Goal: Transaction & Acquisition: Purchase product/service

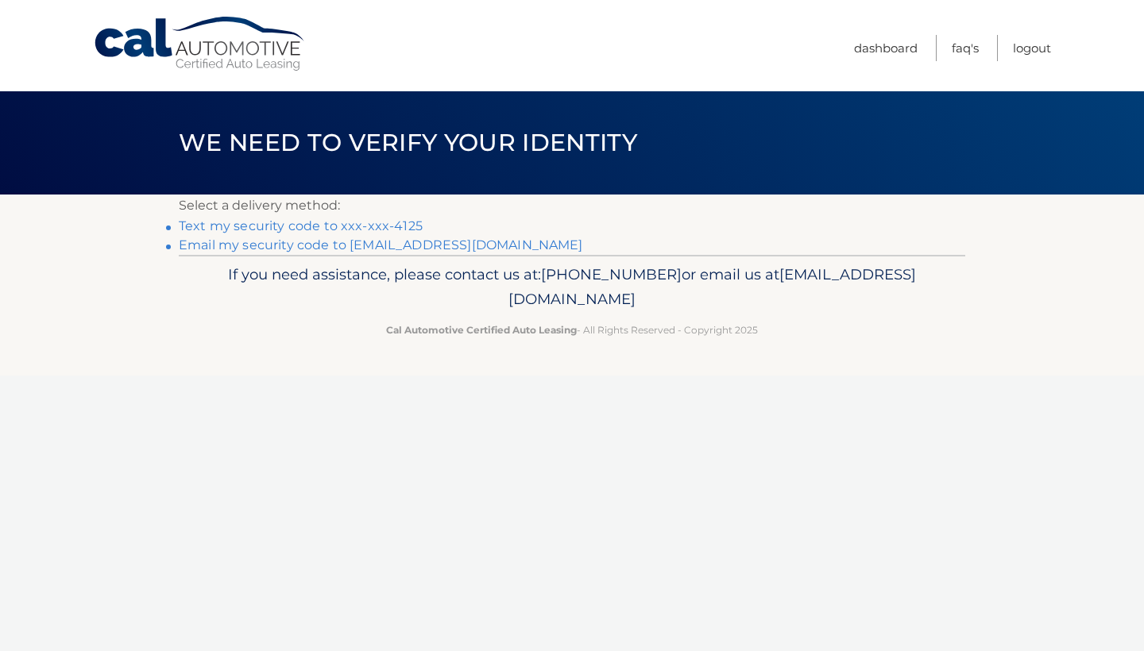
click at [372, 225] on link "Text my security code to xxx-xxx-4125" at bounding box center [301, 225] width 244 height 15
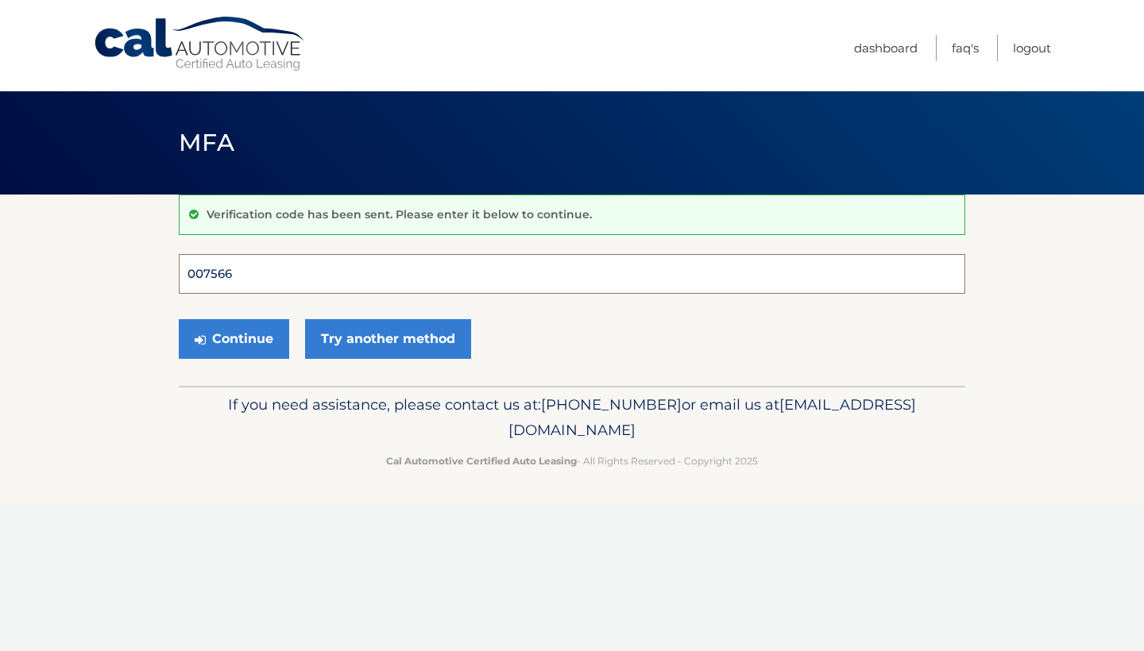
type input "007566"
click at [234, 338] on button "Continue" at bounding box center [234, 339] width 110 height 40
click at [246, 336] on button "Continue" at bounding box center [234, 339] width 110 height 40
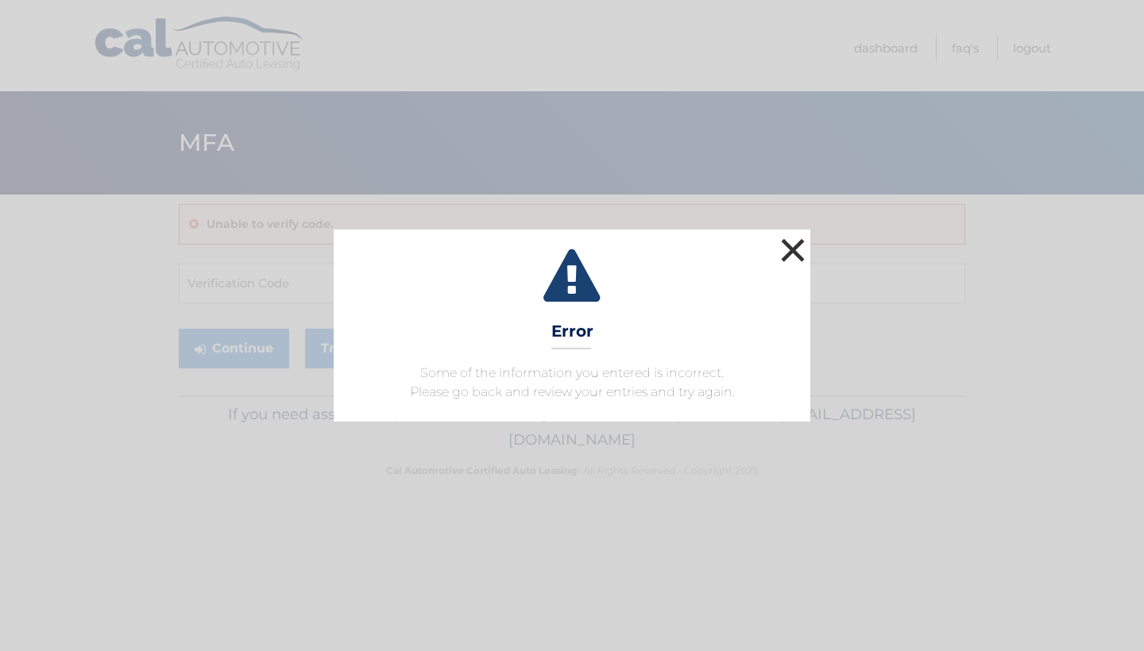
click at [783, 252] on button "×" at bounding box center [793, 250] width 32 height 32
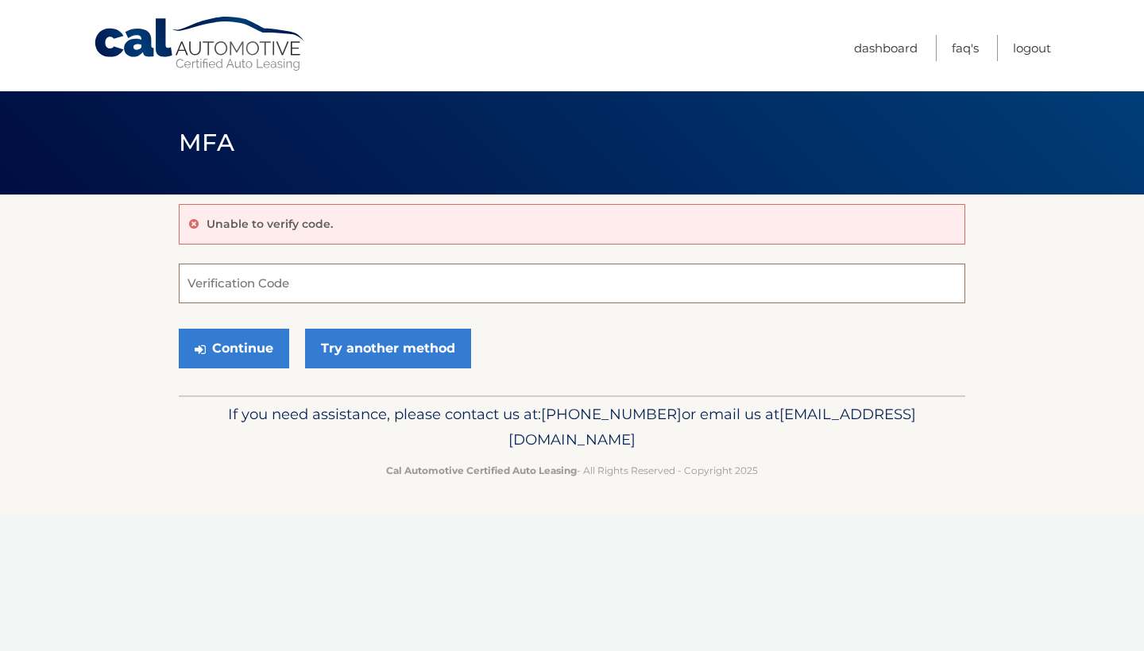
click at [268, 291] on input "Verification Code" at bounding box center [572, 284] width 787 height 40
type input "007566"
click at [228, 351] on button "Continue" at bounding box center [234, 349] width 110 height 40
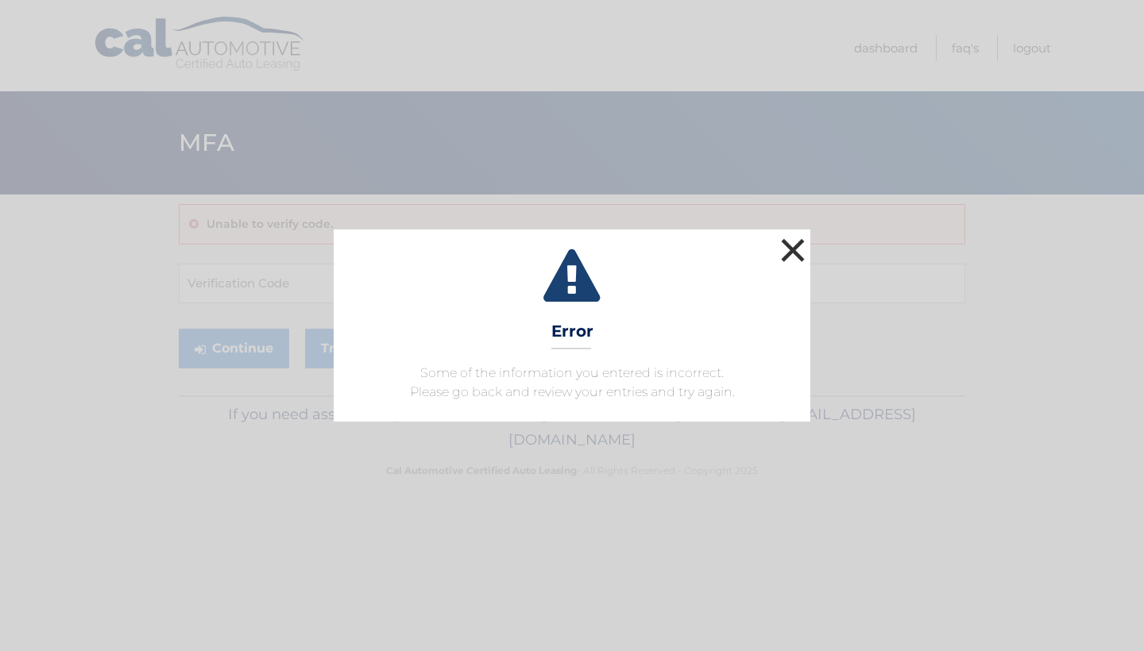
click at [798, 251] on button "×" at bounding box center [793, 250] width 32 height 32
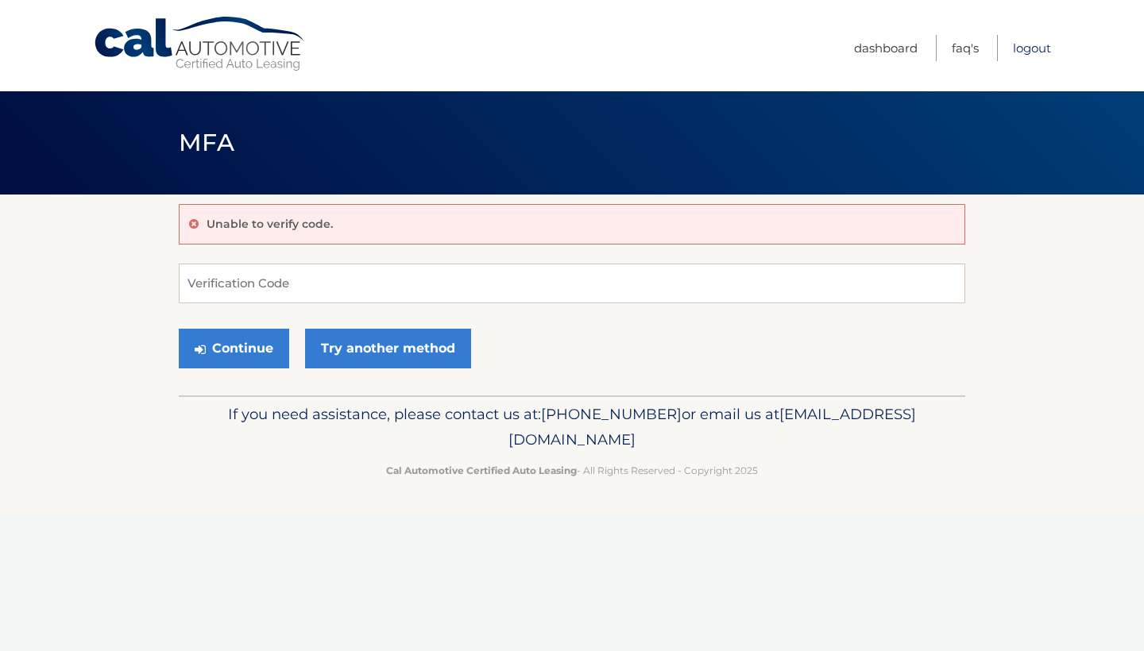
click at [1030, 50] on link "Logout" at bounding box center [1032, 48] width 38 height 26
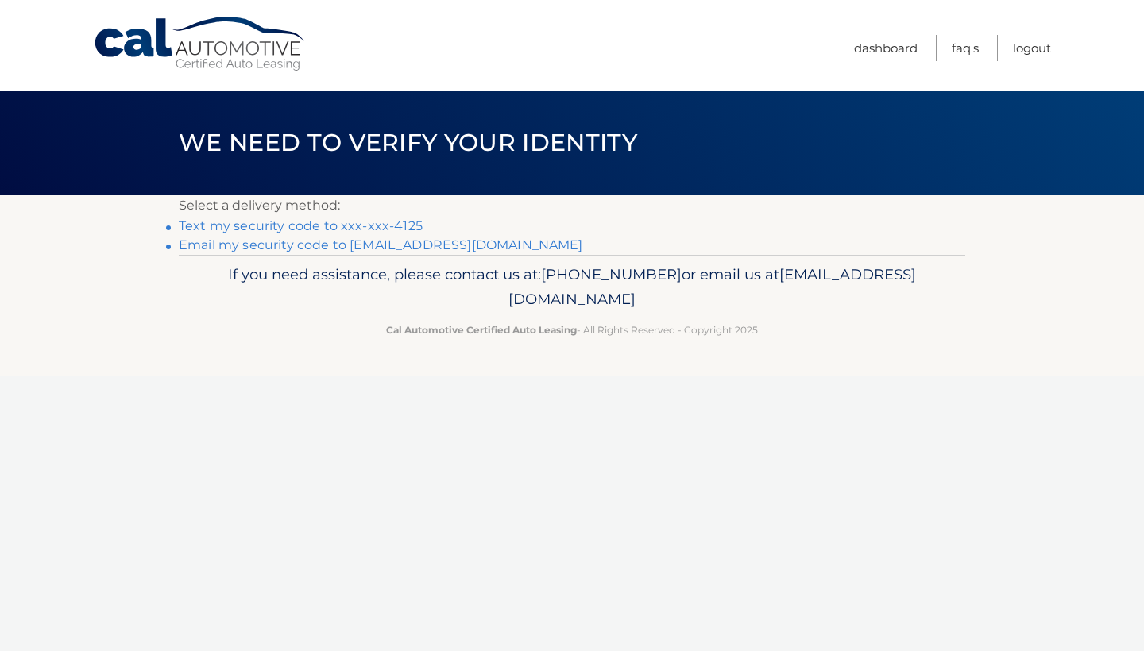
click at [350, 242] on link "Email my security code to [EMAIL_ADDRESS][DOMAIN_NAME]" at bounding box center [381, 245] width 404 height 15
click at [356, 226] on link "Text my security code to xxx-xxx-4125" at bounding box center [301, 225] width 244 height 15
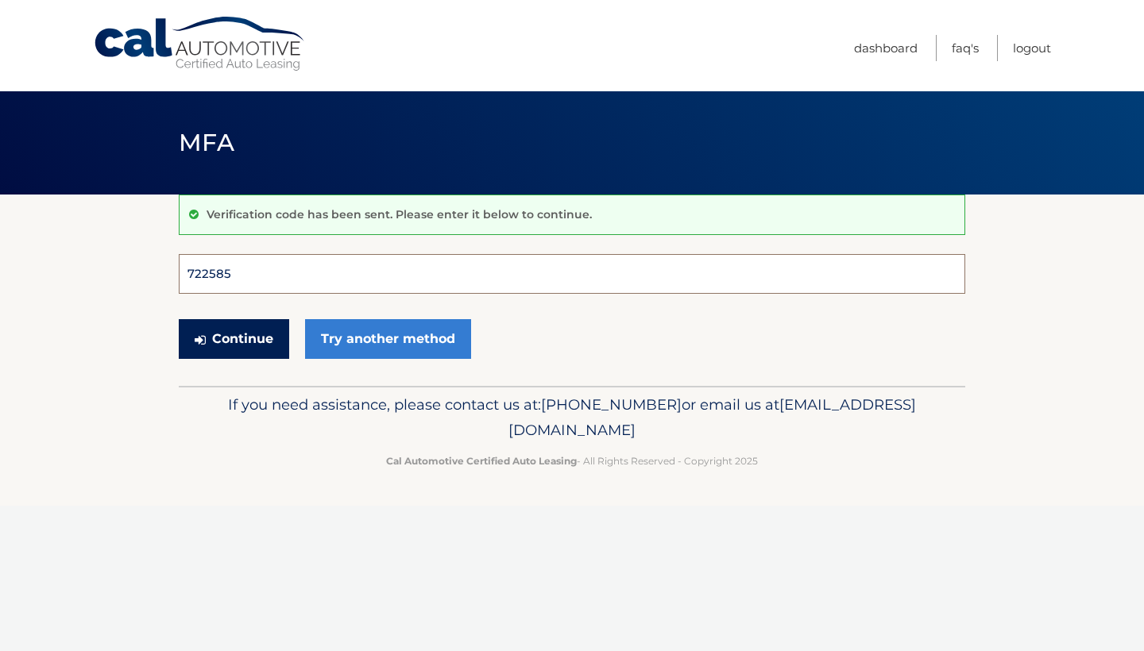
type input "722585"
click at [234, 338] on button "Continue" at bounding box center [234, 339] width 110 height 40
click at [254, 338] on button "Continue" at bounding box center [234, 339] width 110 height 40
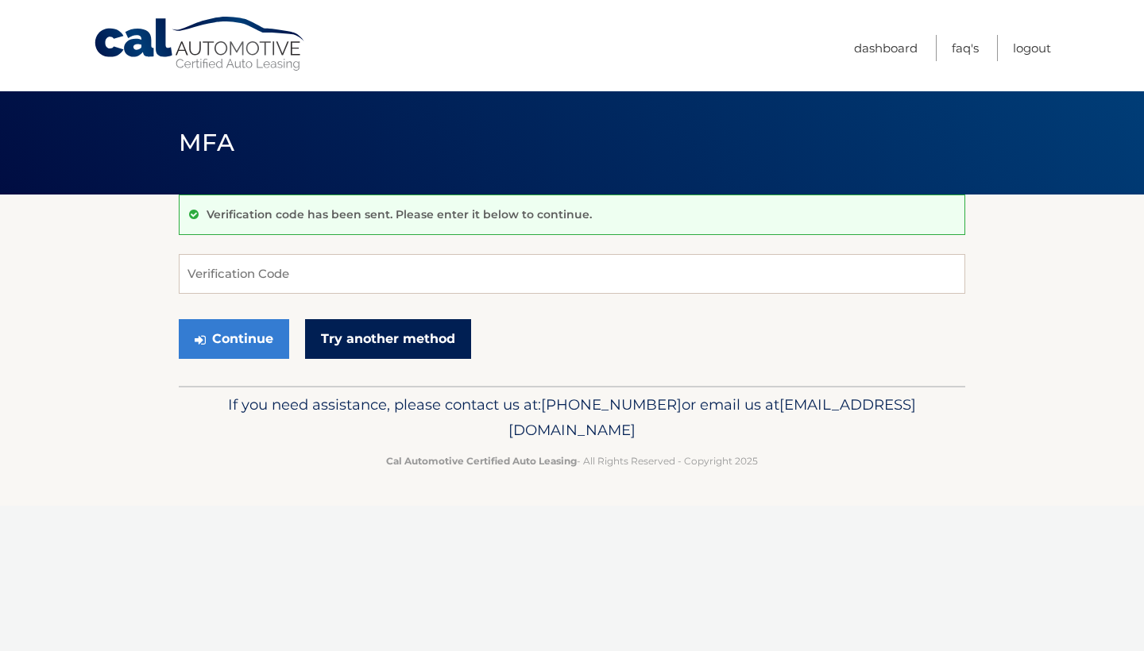
click at [352, 347] on link "Try another method" at bounding box center [388, 339] width 166 height 40
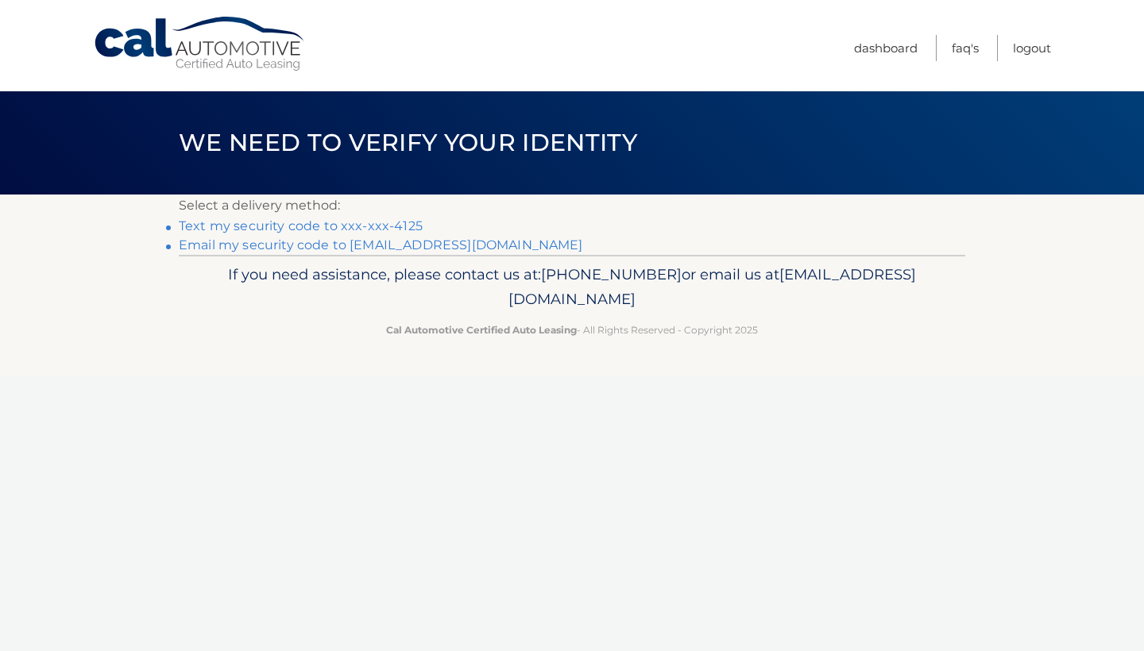
click at [346, 251] on link "Email my security code to [EMAIL_ADDRESS][DOMAIN_NAME]" at bounding box center [381, 245] width 404 height 15
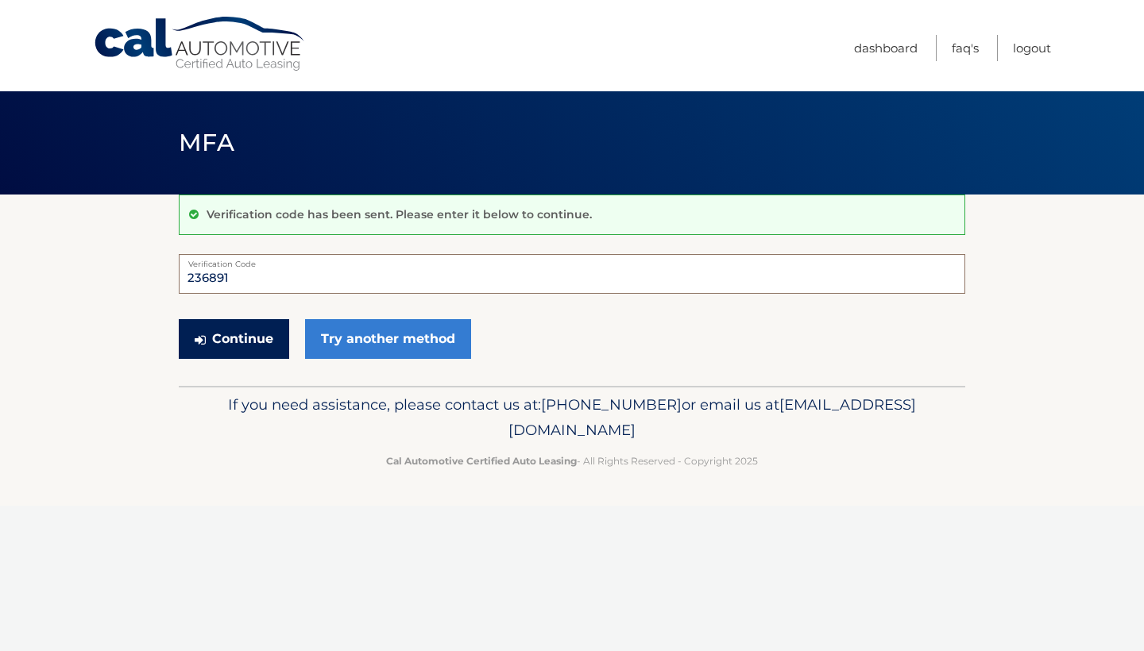
type input "236891"
click at [270, 327] on button "Continue" at bounding box center [234, 339] width 110 height 40
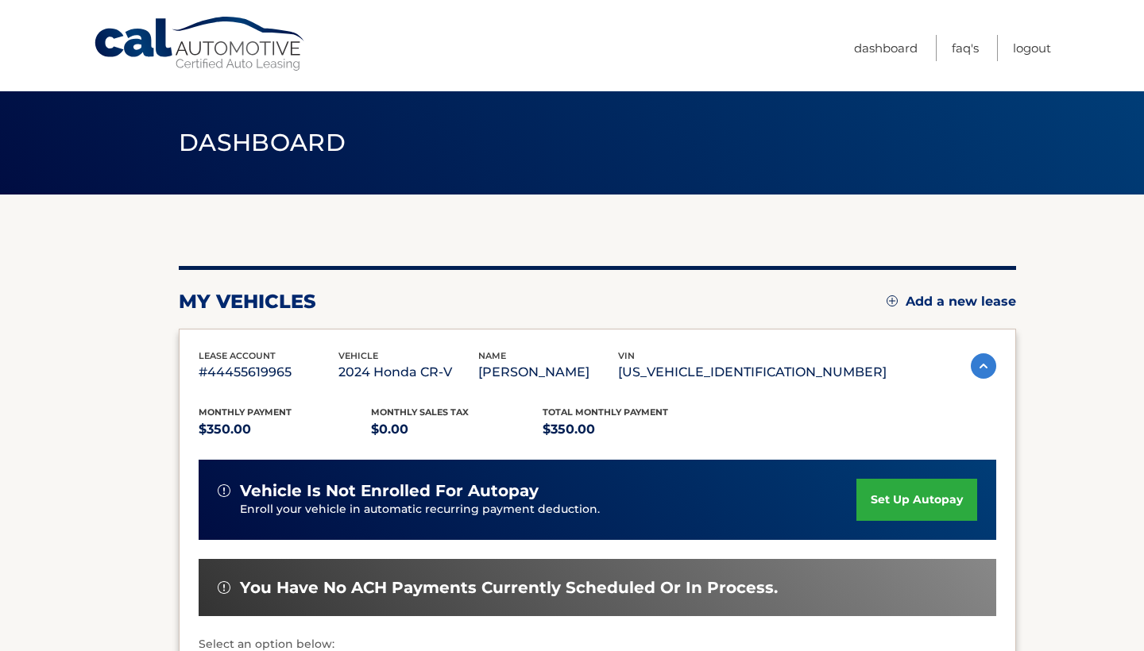
scroll to position [180, 0]
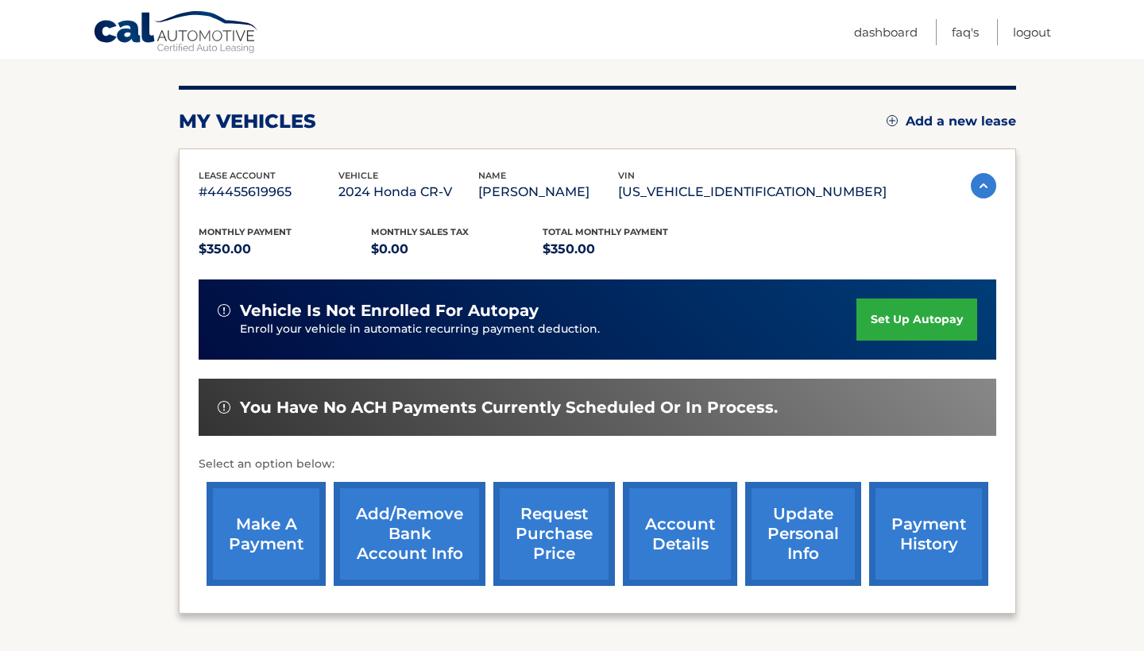
click at [942, 532] on link "payment history" at bounding box center [928, 534] width 119 height 104
click at [369, 502] on link "Add/Remove bank account info" at bounding box center [410, 534] width 152 height 104
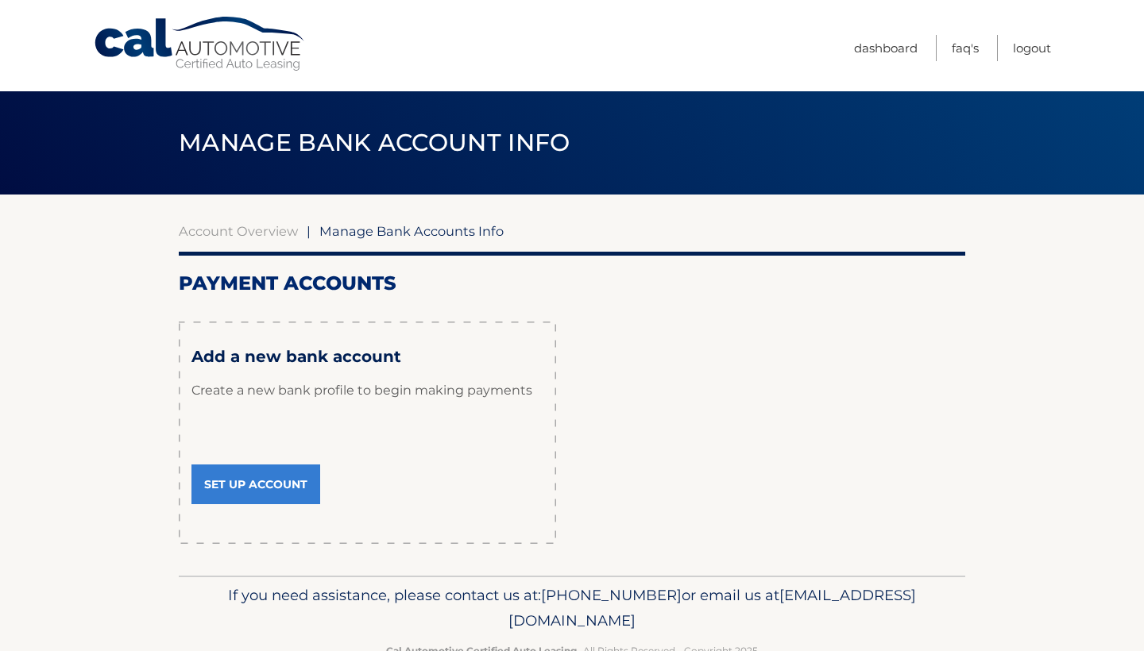
click at [299, 489] on link "Set Up Account" at bounding box center [255, 485] width 129 height 40
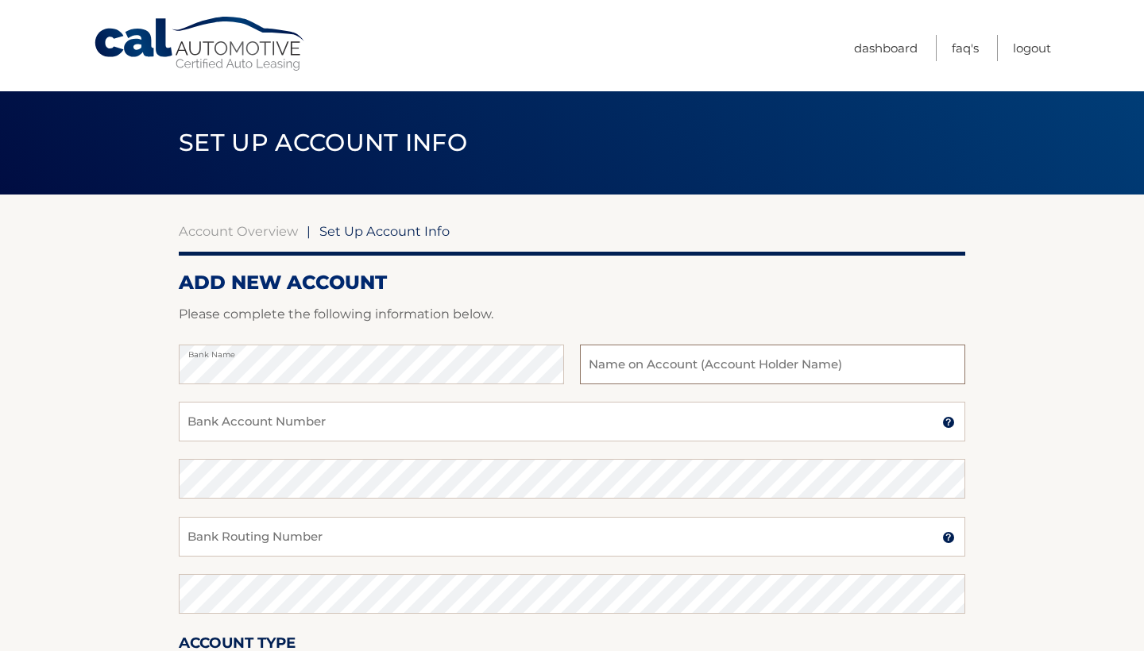
click at [605, 363] on input "text" at bounding box center [772, 365] width 385 height 40
type input "Jeannine Aiello"
click at [261, 428] on input "Bank Account Number" at bounding box center [572, 422] width 787 height 40
type input "12032063493"
click at [206, 531] on input "Bank Routing Number" at bounding box center [572, 537] width 787 height 40
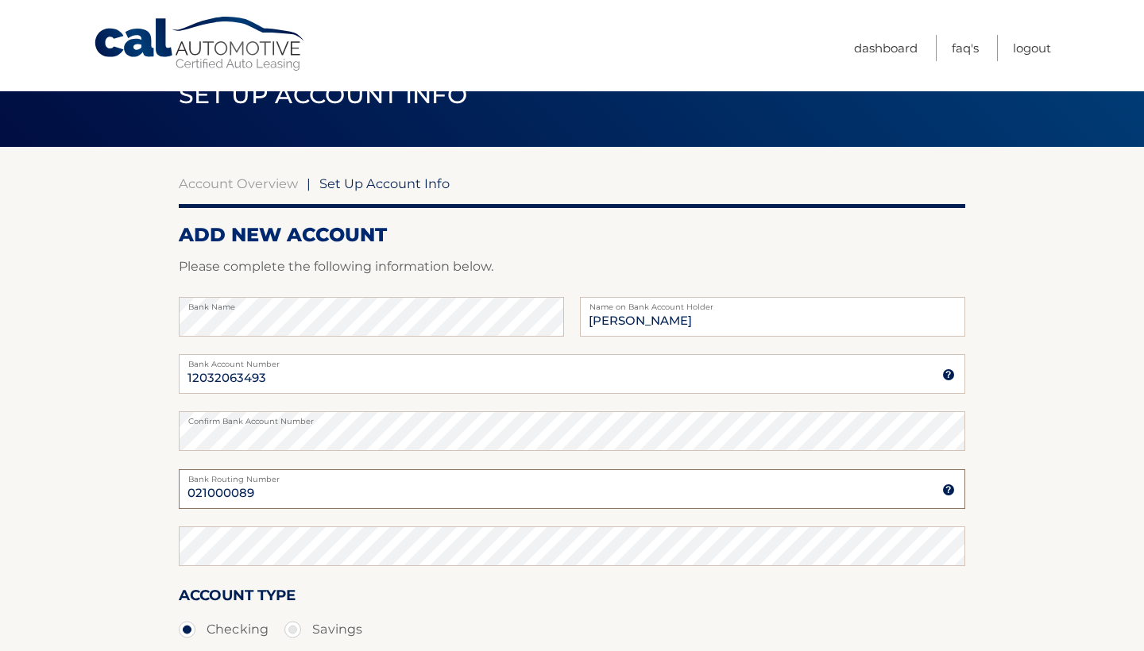
scroll to position [80, 0]
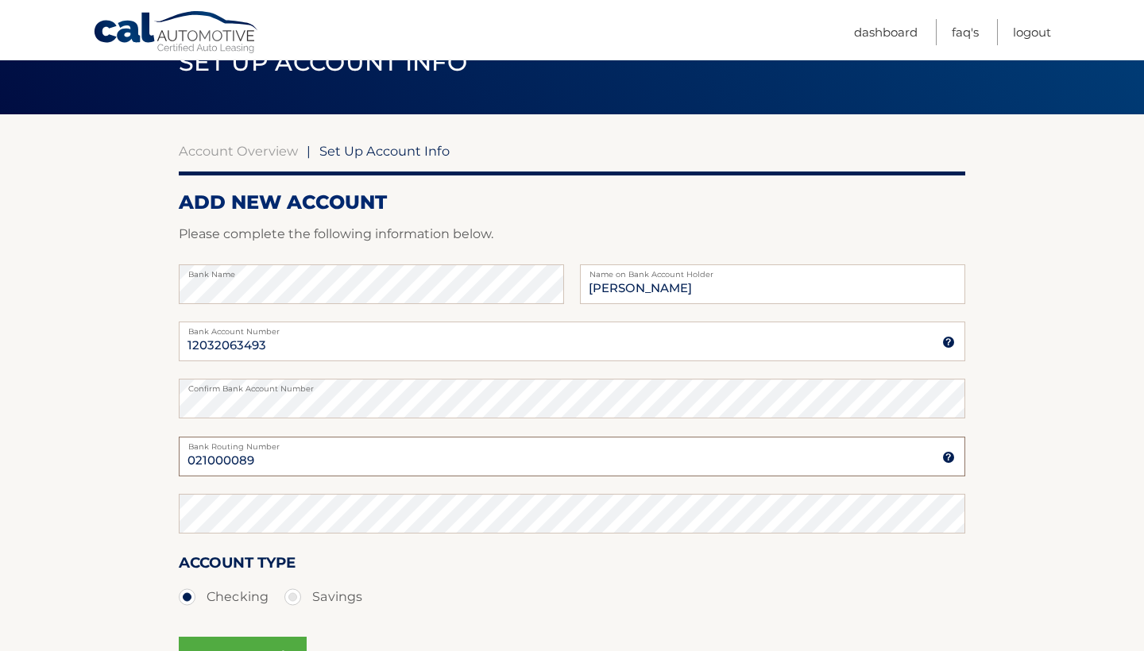
type input "021000089"
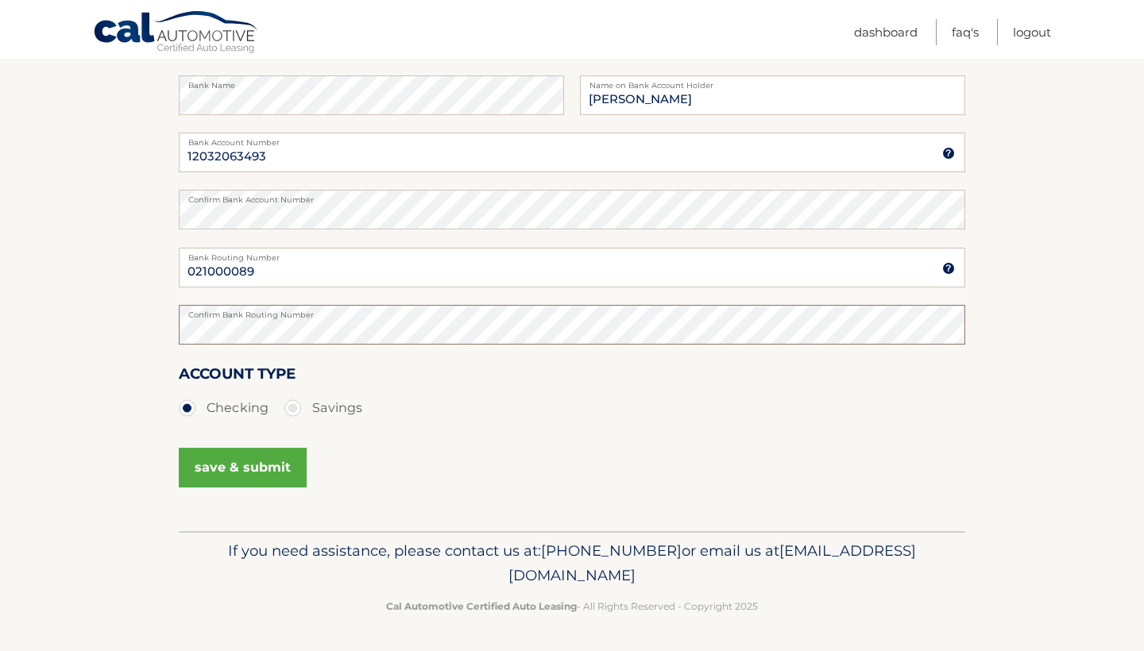
scroll to position [268, 0]
click at [221, 469] on button "save & submit" at bounding box center [243, 470] width 128 height 40
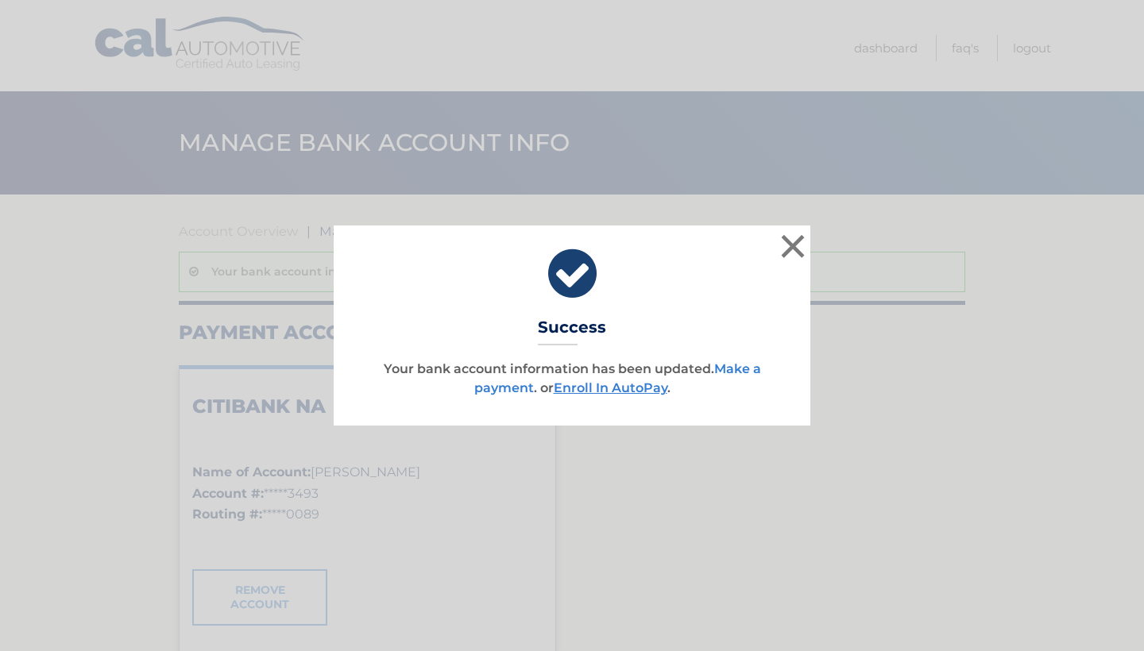
click at [725, 365] on link "Make a payment" at bounding box center [617, 378] width 287 height 34
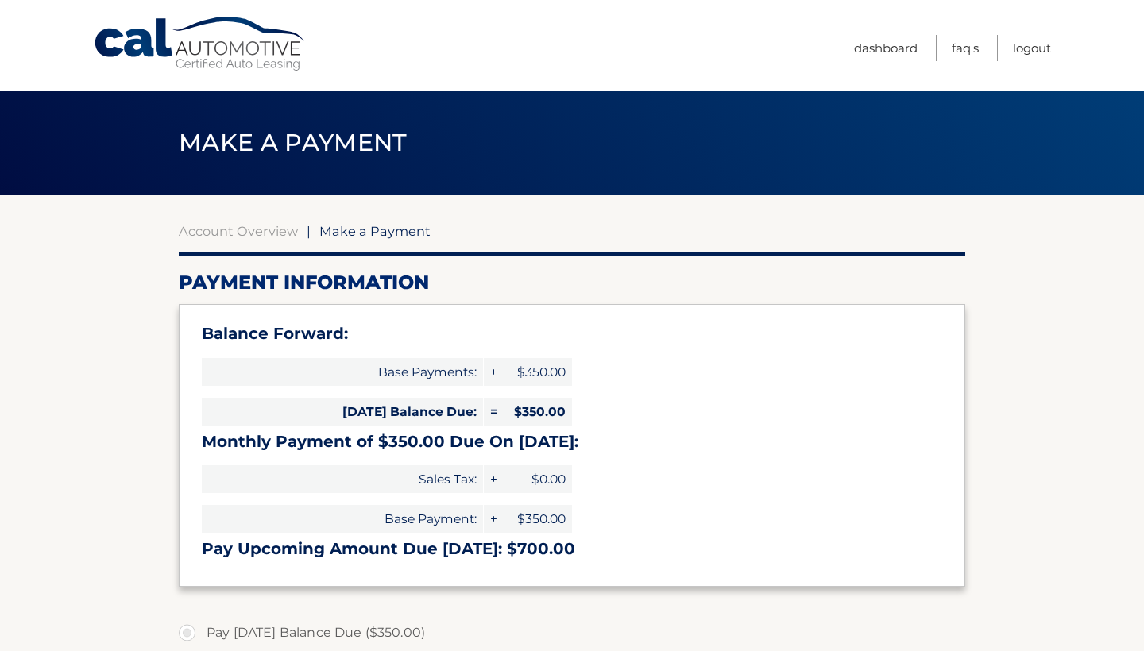
select select "YTEwNTZkNTgtZTRmMi00ZWU5LWE0OGEtYWNlN2Y4Nzc0Nzlm"
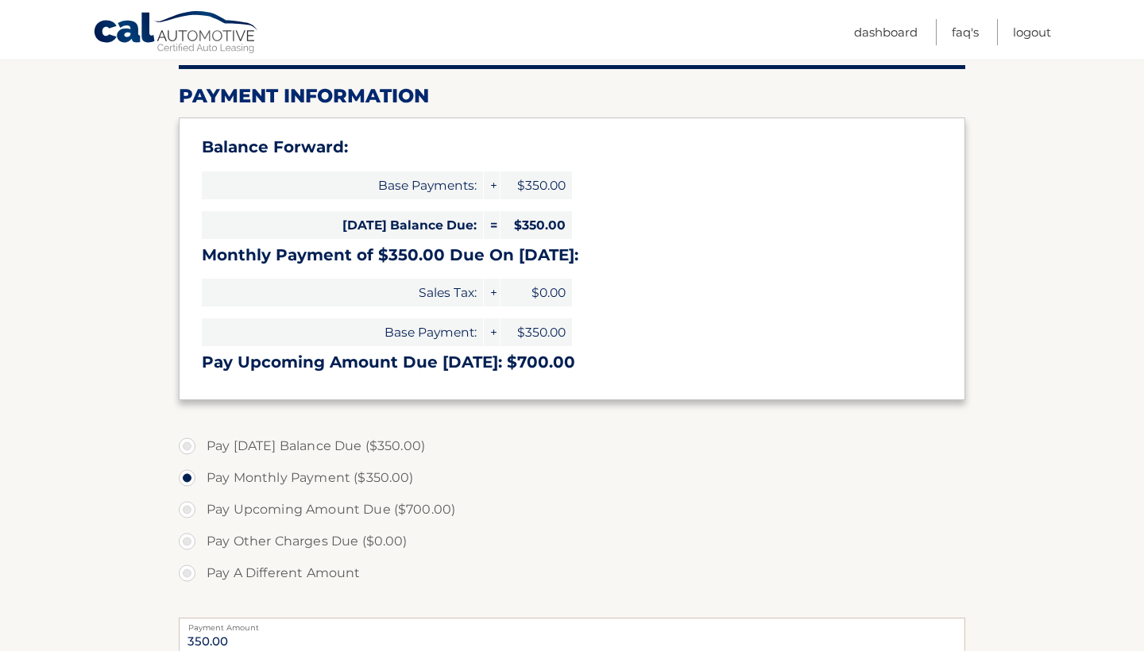
scroll to position [261, 0]
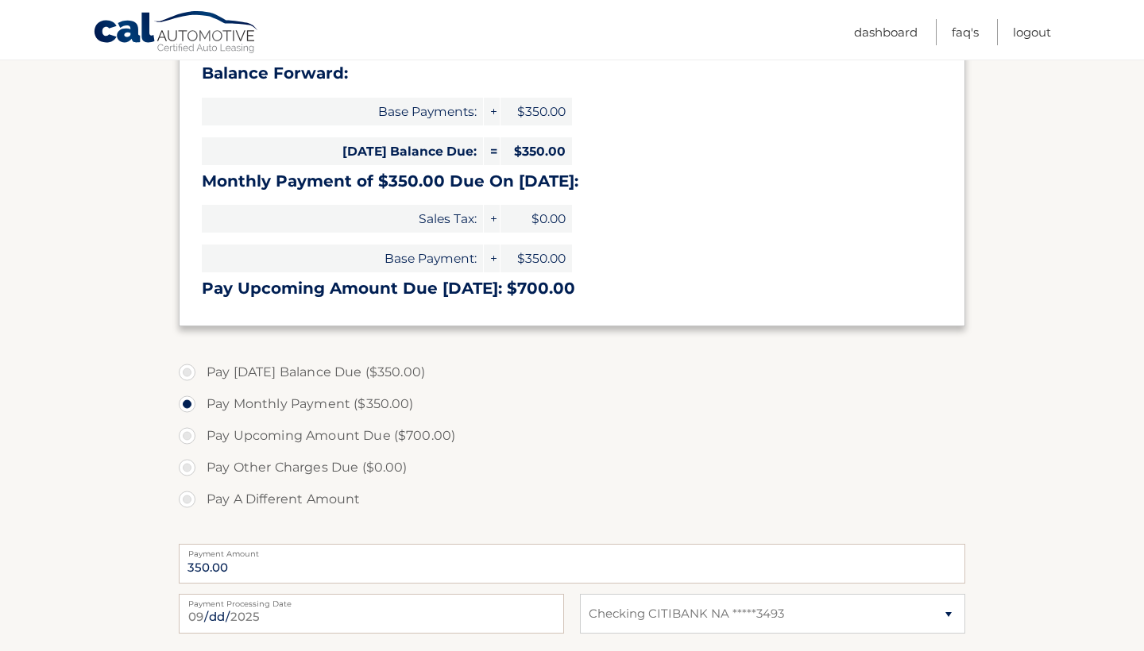
click at [194, 370] on label "Pay [DATE] Balance Due ($350.00)" at bounding box center [572, 373] width 787 height 32
click at [194, 370] on input "Pay [DATE] Balance Due ($350.00)" at bounding box center [193, 369] width 16 height 25
radio input "true"
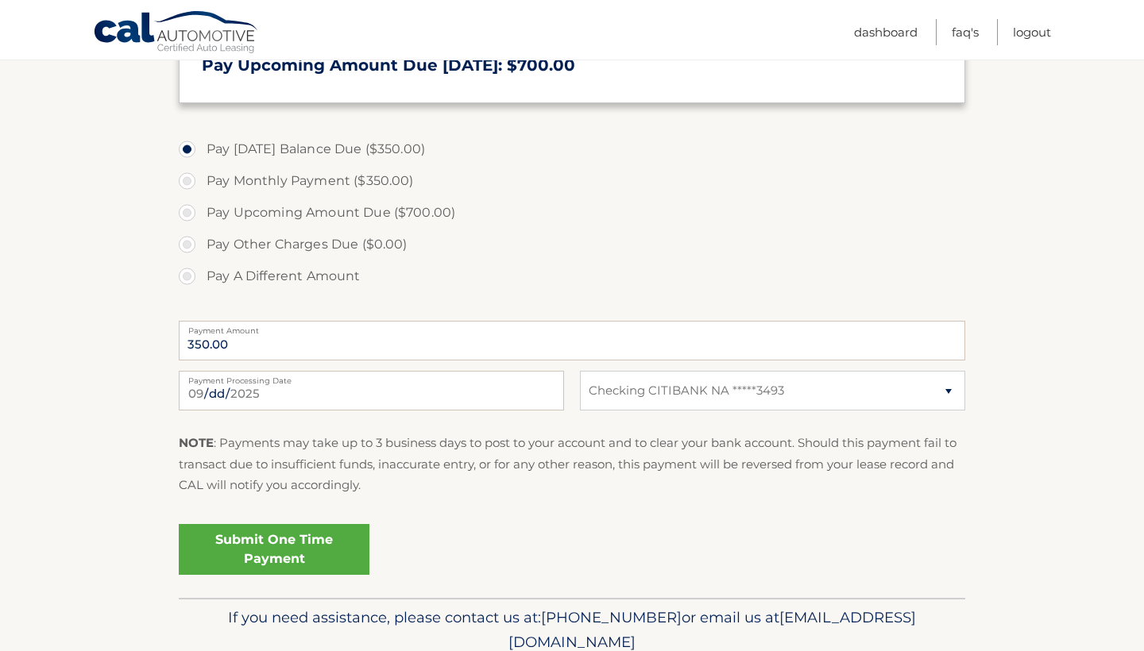
scroll to position [511, 0]
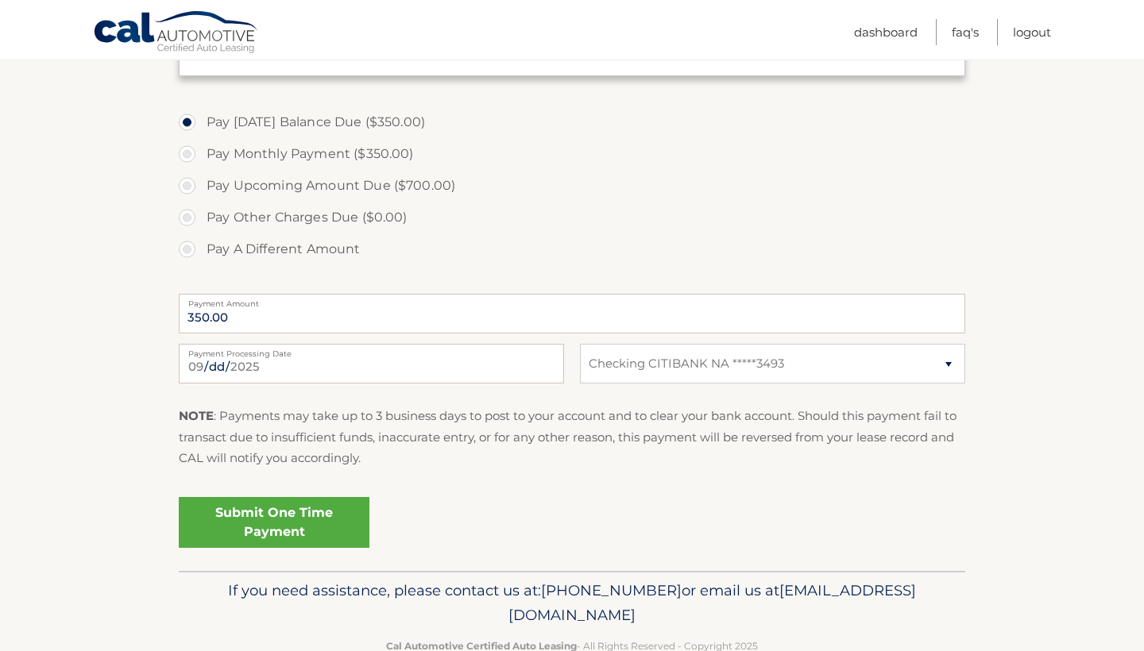
click at [245, 520] on link "Submit One Time Payment" at bounding box center [274, 522] width 191 height 51
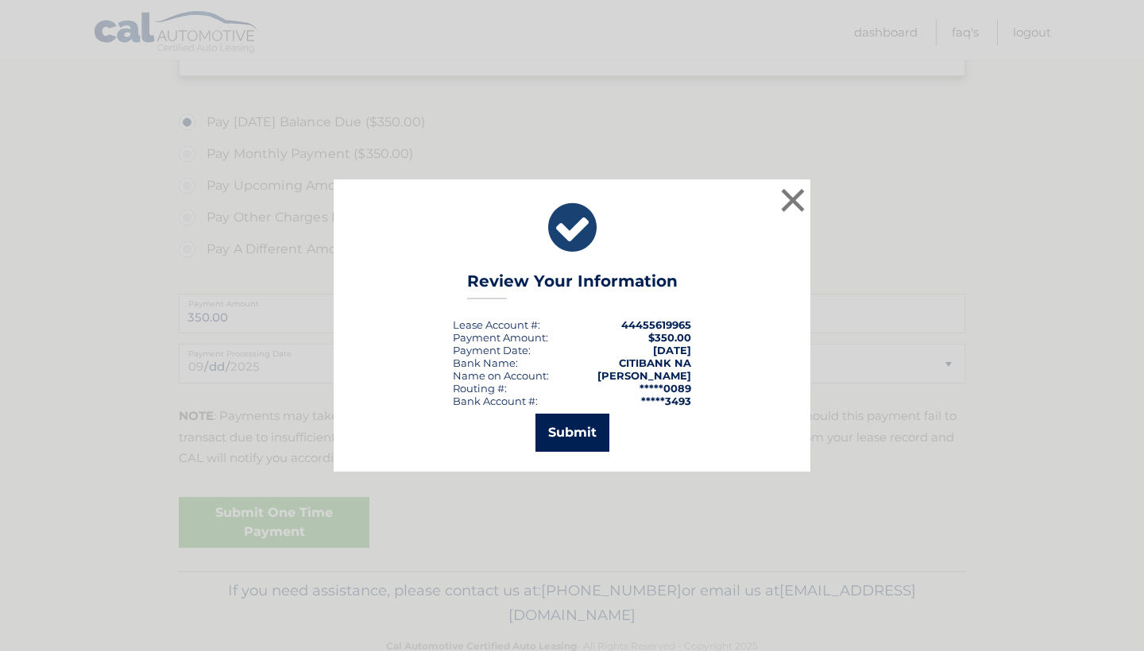
click at [562, 434] on button "Submit" at bounding box center [572, 433] width 74 height 38
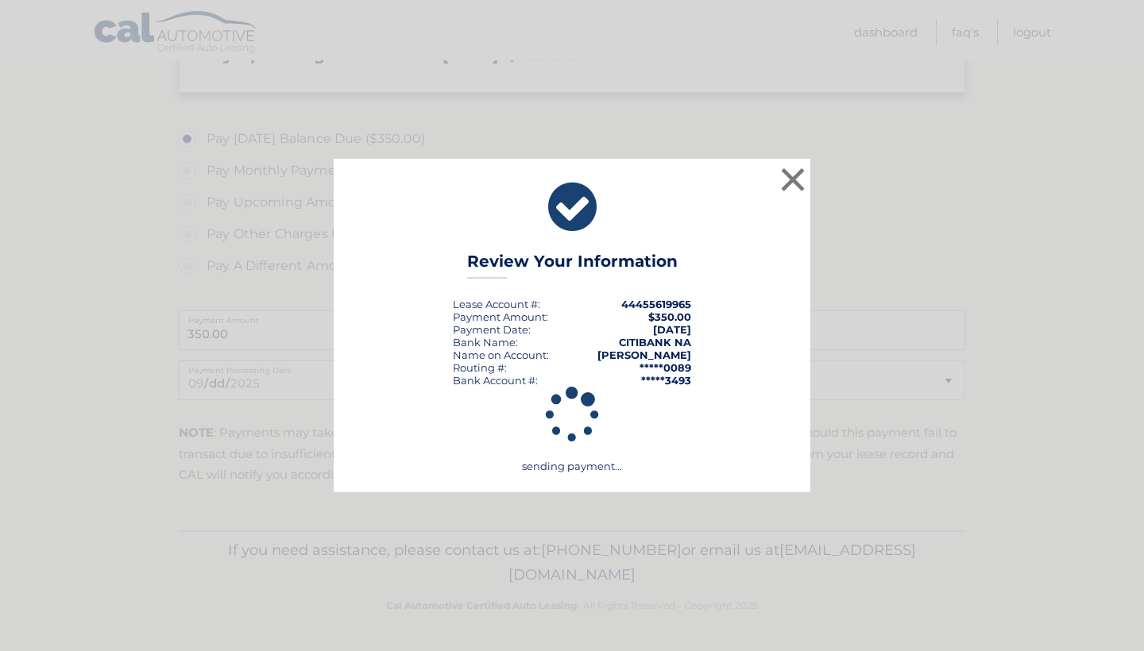
scroll to position [489, 0]
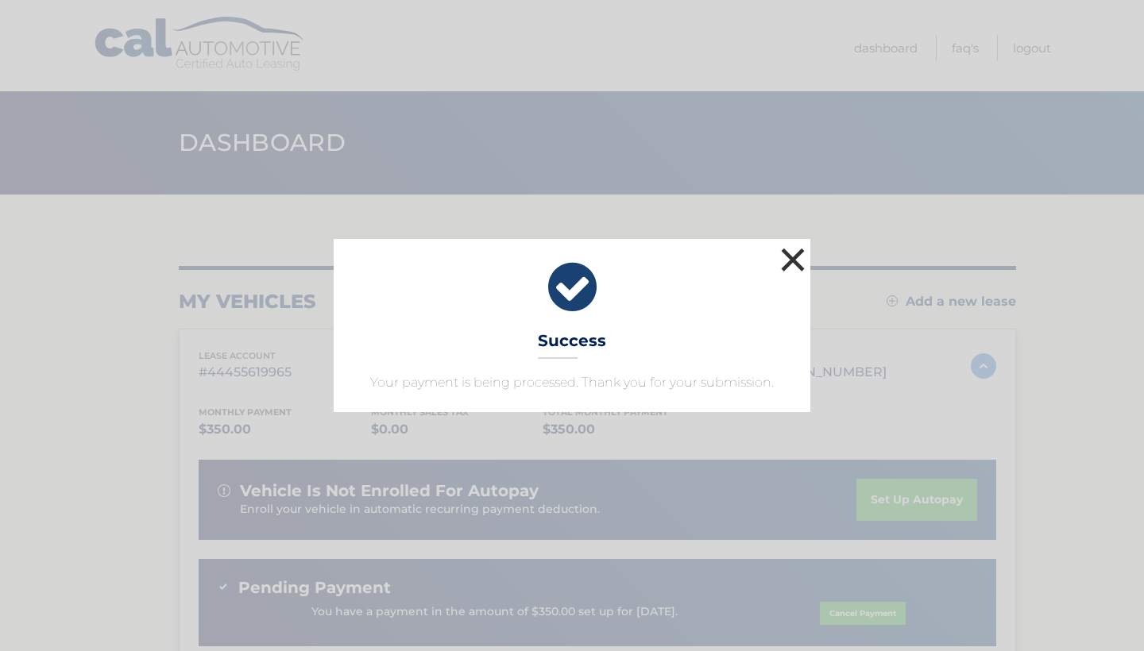
click at [792, 261] on button "×" at bounding box center [793, 260] width 32 height 32
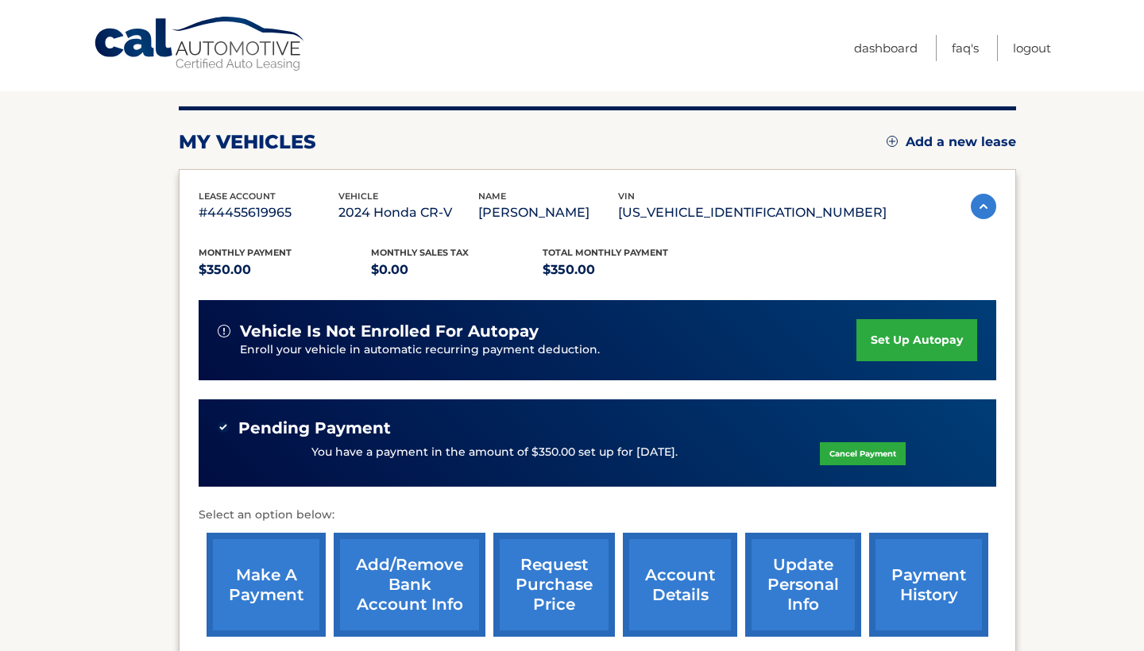
scroll to position [214, 0]
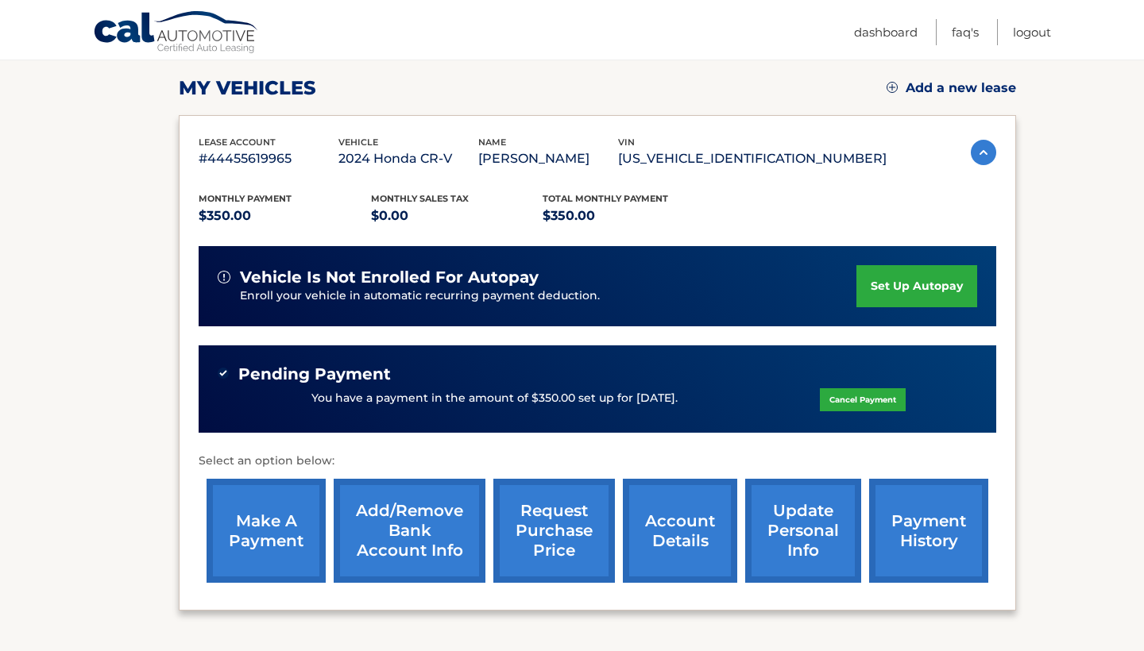
click at [939, 512] on link "payment history" at bounding box center [928, 531] width 119 height 104
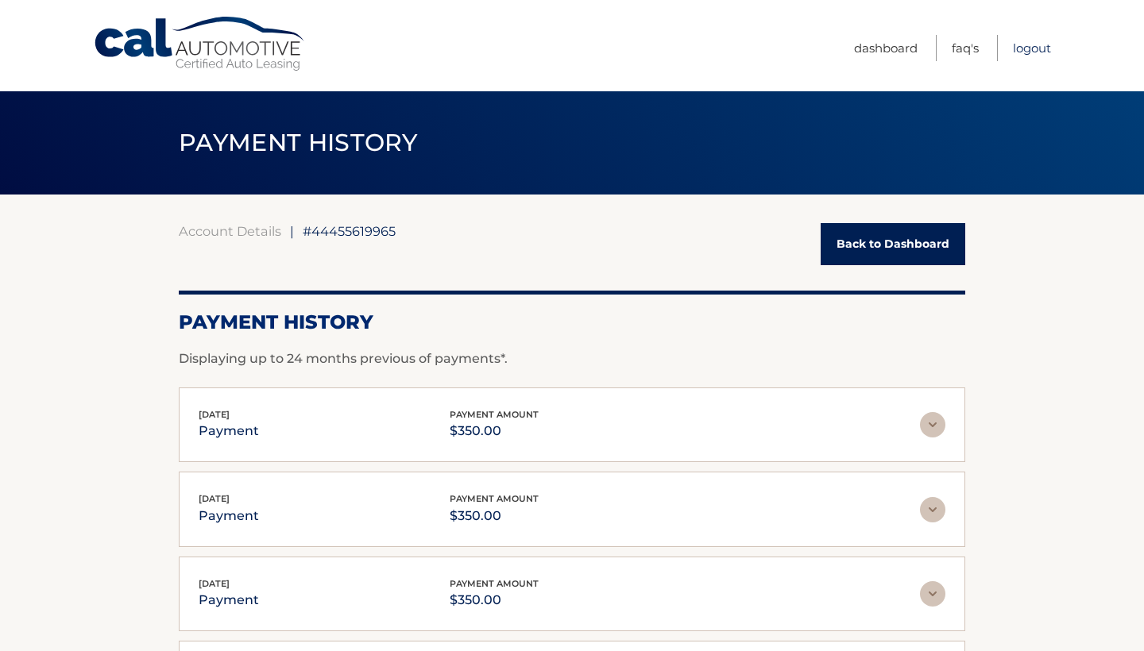
click at [1025, 47] on link "Logout" at bounding box center [1032, 48] width 38 height 26
